Goal: Task Accomplishment & Management: Use online tool/utility

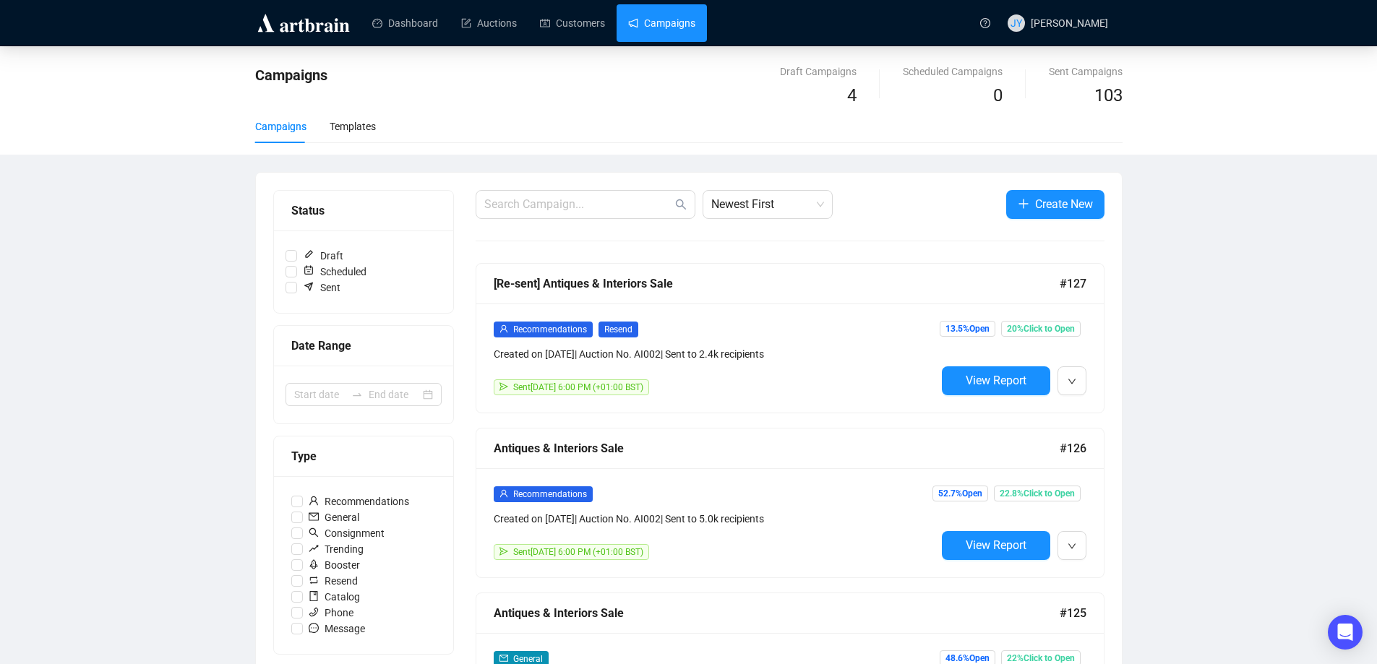
click at [295, 28] on img at bounding box center [303, 23] width 97 height 23
click at [327, 27] on img at bounding box center [303, 23] width 97 height 23
click at [500, 27] on link "Auctions" at bounding box center [489, 23] width 56 height 38
click at [478, 22] on link "Auctions" at bounding box center [489, 23] width 56 height 38
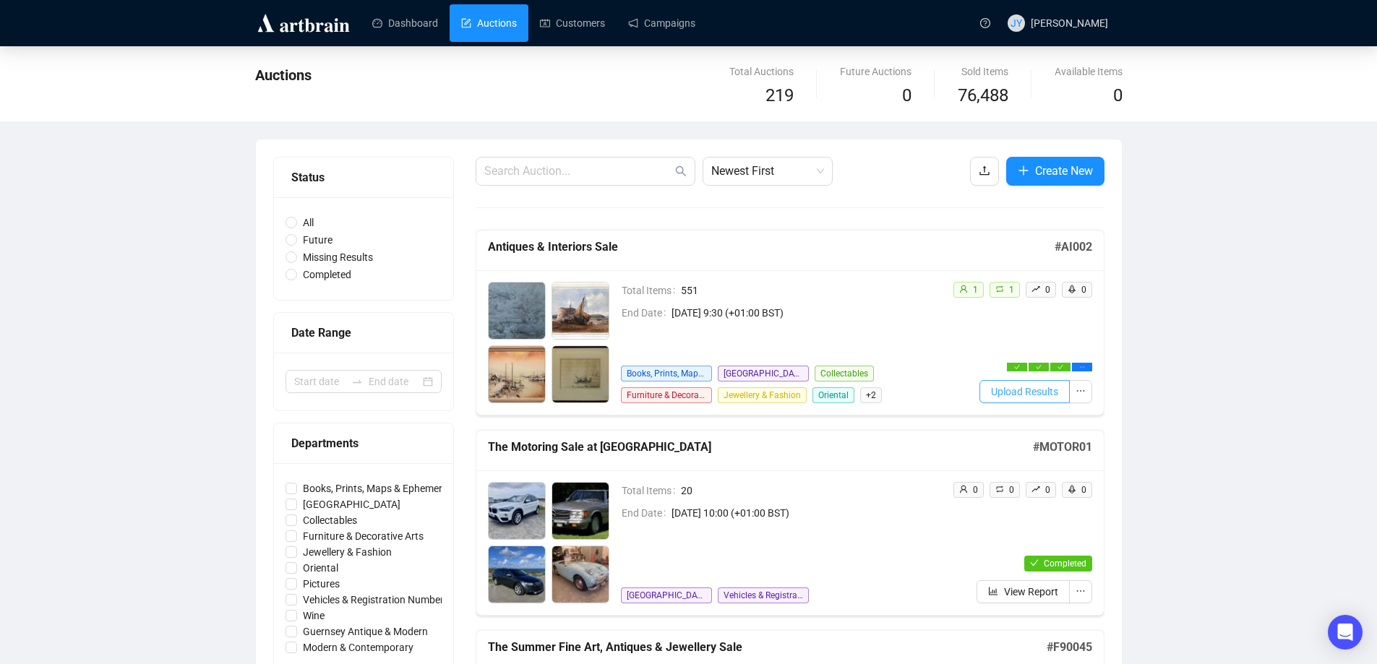
click at [1020, 395] on span "Upload Results" at bounding box center [1024, 392] width 67 height 16
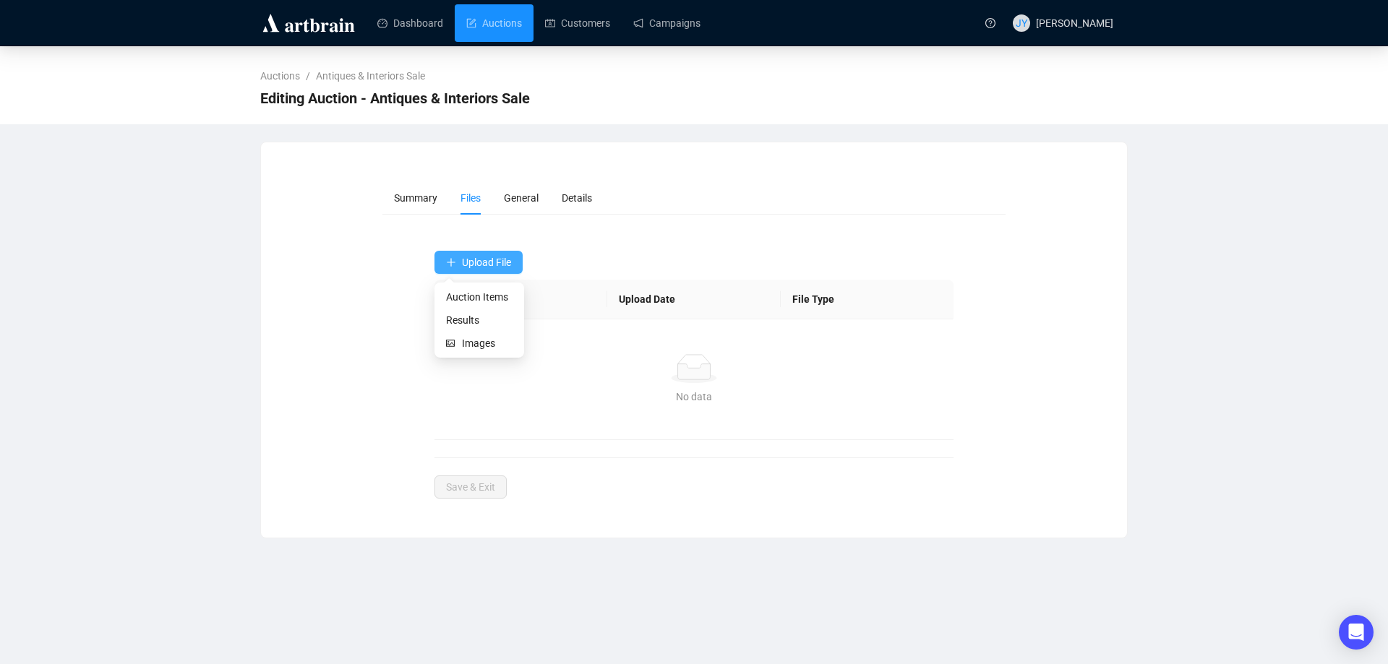
click at [480, 257] on span "Upload File" at bounding box center [486, 263] width 49 height 12
click at [470, 321] on span "Results" at bounding box center [479, 320] width 66 height 16
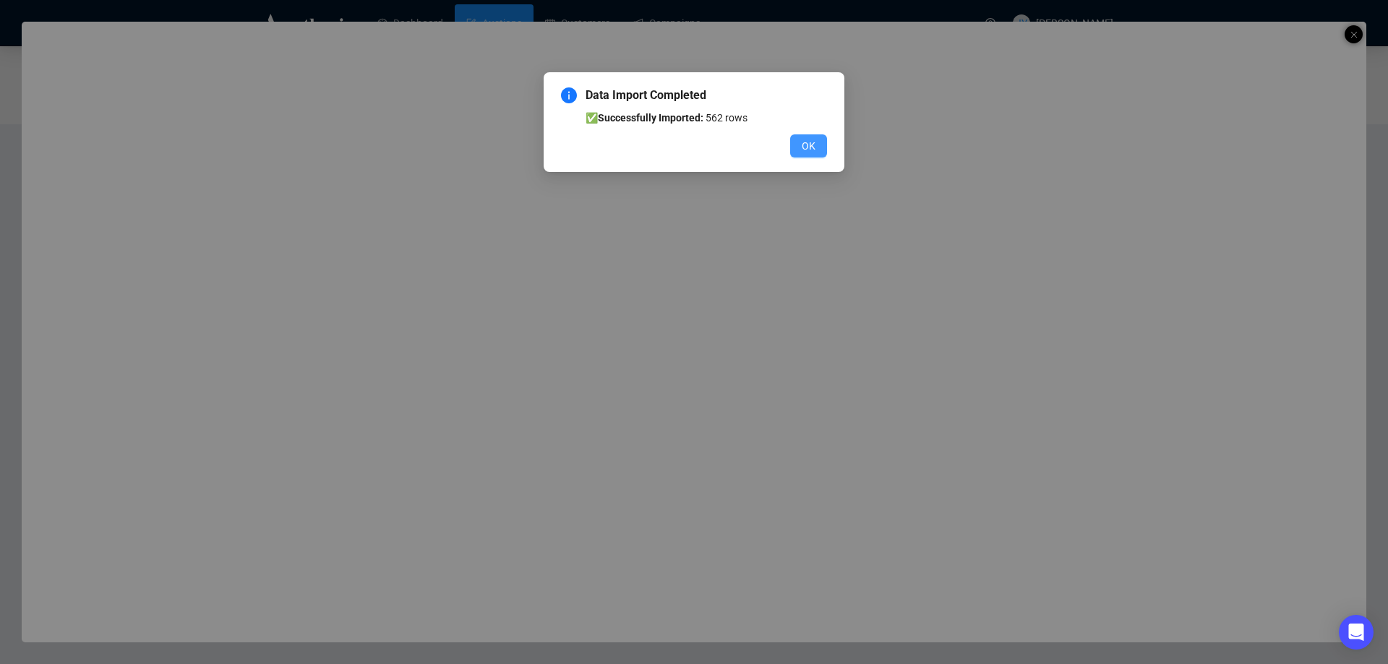
click at [808, 139] on span "OK" at bounding box center [808, 146] width 14 height 16
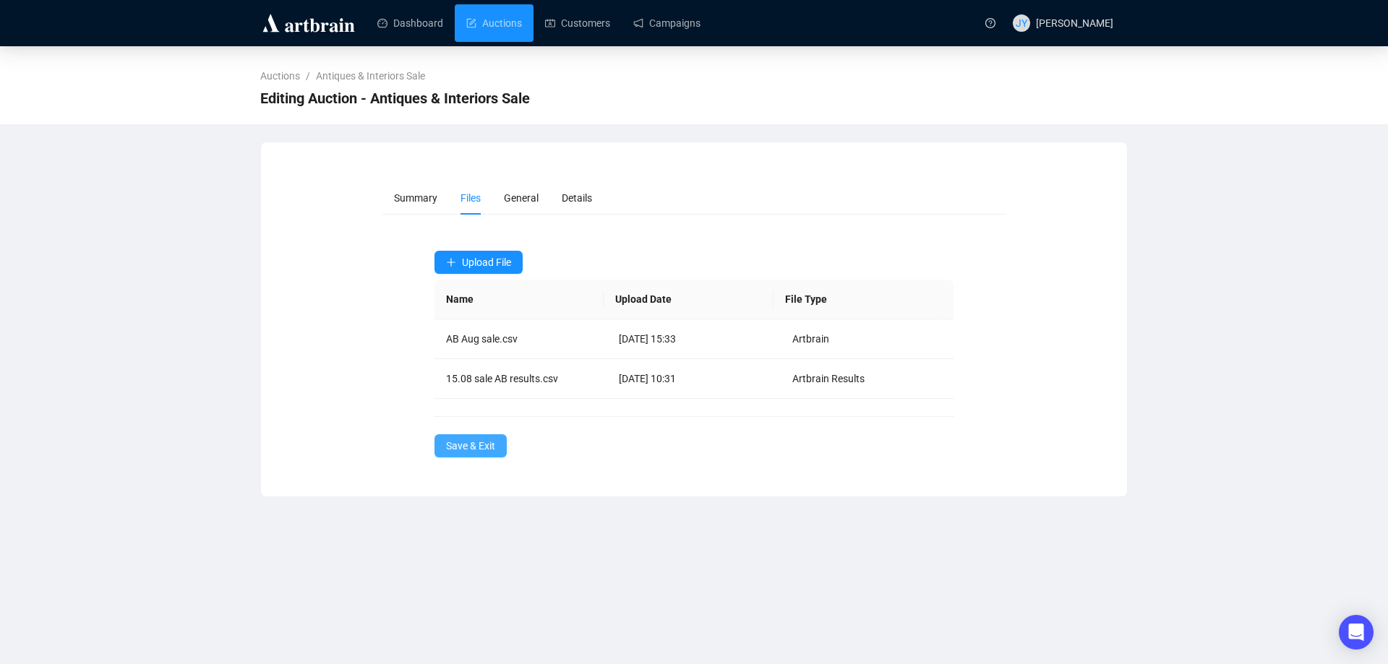
click at [472, 447] on span "Save & Exit" at bounding box center [470, 446] width 49 height 16
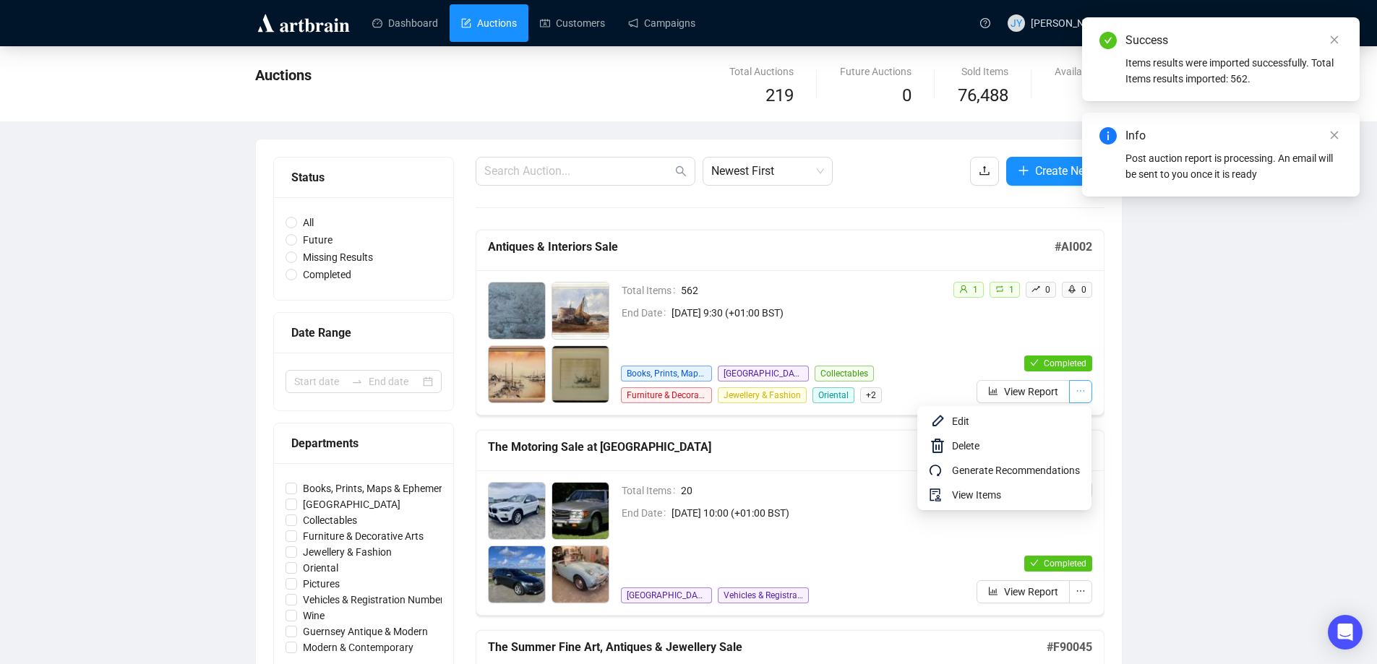
click at [1076, 387] on icon "ellipsis" at bounding box center [1080, 391] width 10 height 10
